Goal: Information Seeking & Learning: Find specific fact

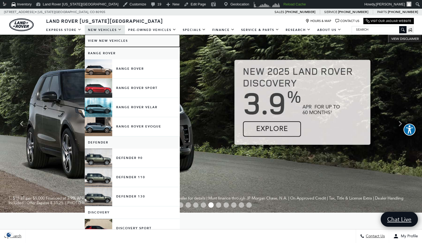
click at [107, 39] on link "View New Vehicles" at bounding box center [132, 41] width 95 height 12
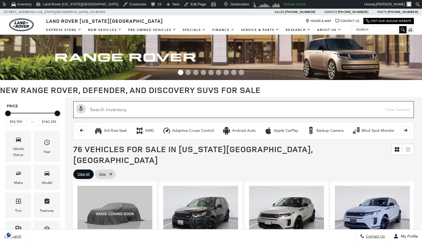
click at [123, 111] on input "text" at bounding box center [243, 109] width 340 height 17
paste input "L445598"
type input "L445598"
type input "$81,285"
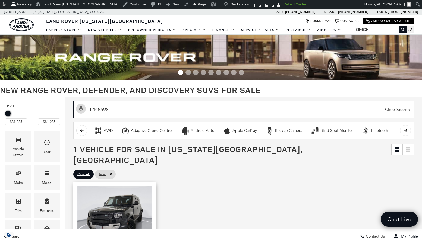
type input "L445598"
